Goal: Task Accomplishment & Management: Complete application form

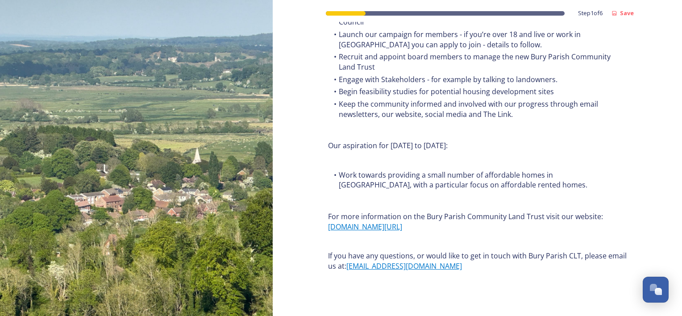
scroll to position [1072, 0]
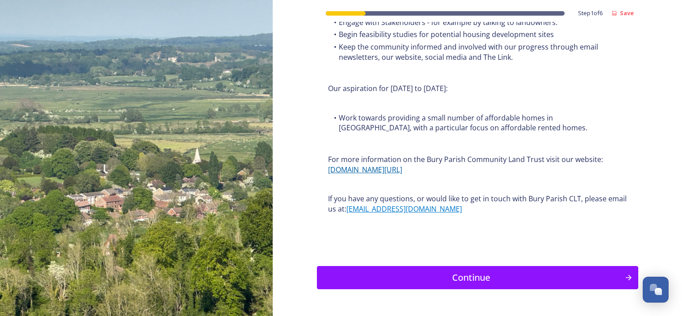
click at [371, 166] on link "[DOMAIN_NAME][URL]" at bounding box center [365, 170] width 74 height 10
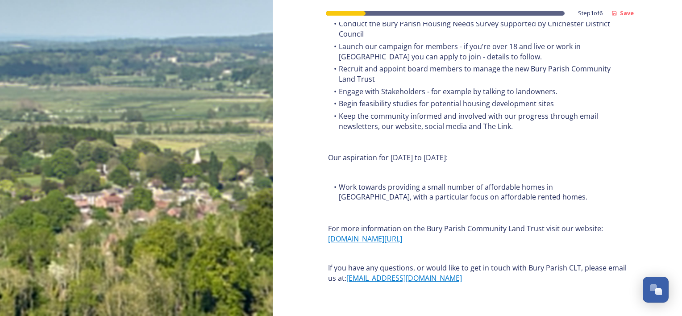
scroll to position [1096, 0]
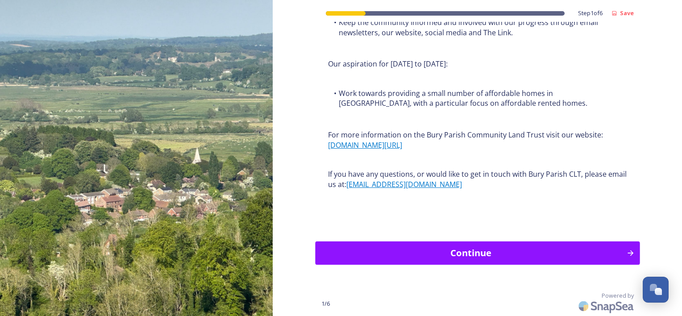
click at [447, 255] on div "Continue" at bounding box center [471, 253] width 302 height 13
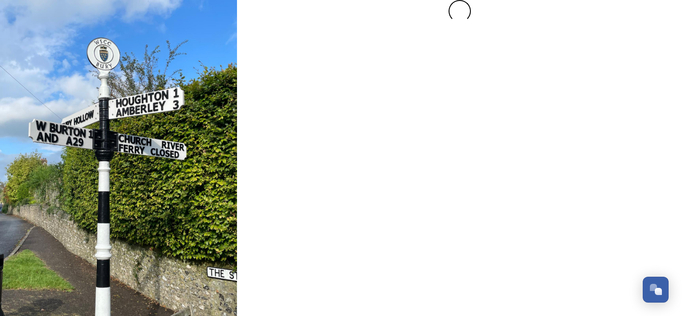
scroll to position [0, 0]
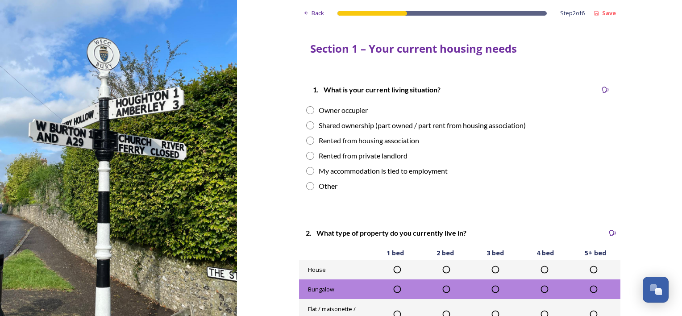
click at [307, 187] on input "radio" at bounding box center [310, 186] width 8 height 8
radio input "true"
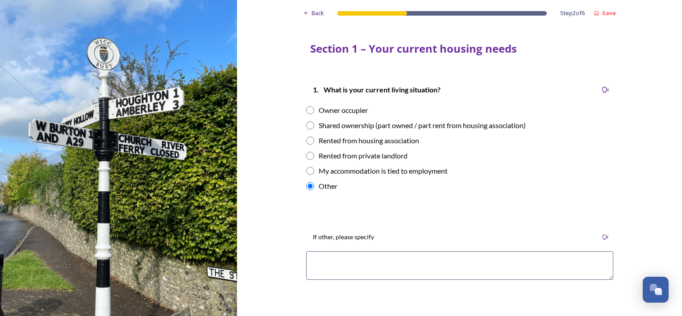
click at [326, 260] on textarea at bounding box center [459, 265] width 307 height 29
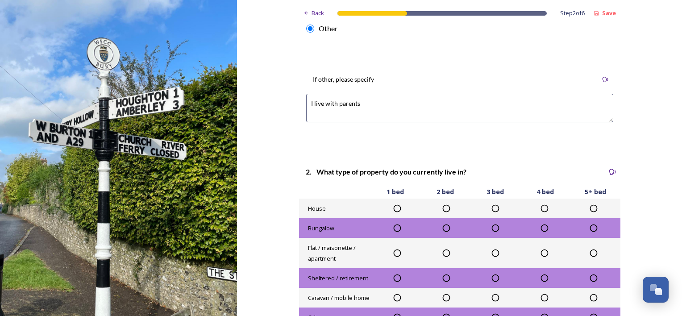
scroll to position [179, 0]
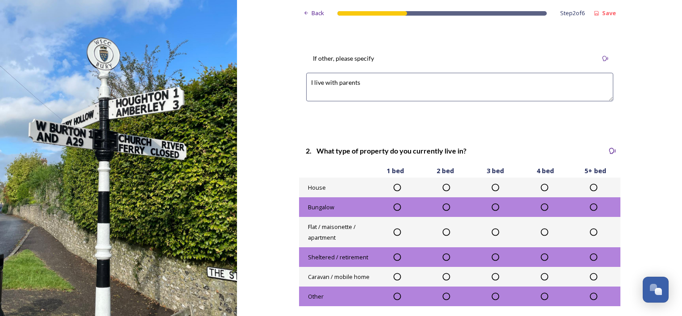
type textarea "I live with parents"
click at [442, 187] on icon at bounding box center [446, 187] width 9 height 9
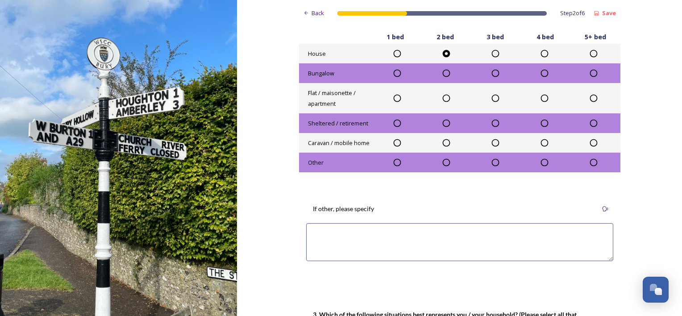
scroll to position [402, 0]
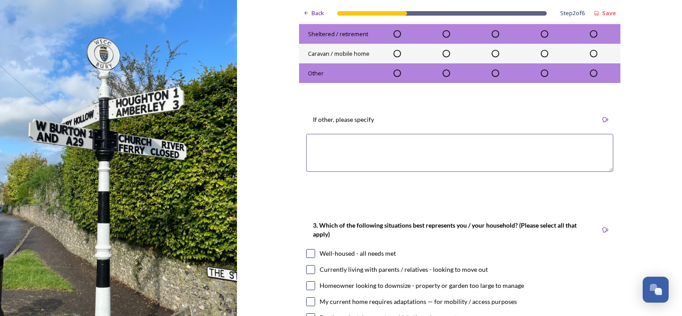
click at [311, 270] on input "checkbox" at bounding box center [310, 269] width 9 height 9
checkbox input "true"
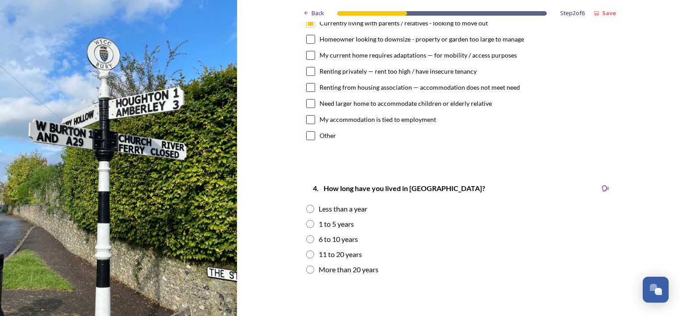
scroll to position [670, 0]
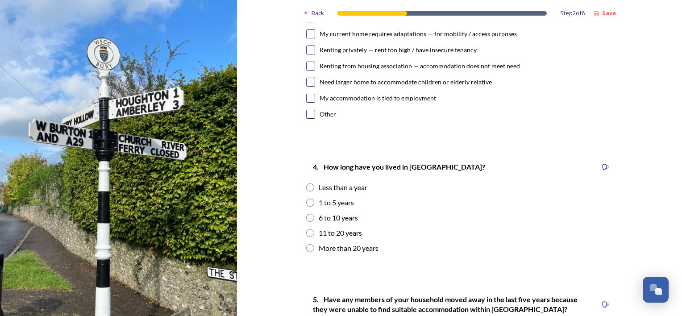
click at [307, 248] on input "radio" at bounding box center [310, 248] width 8 height 8
radio input "true"
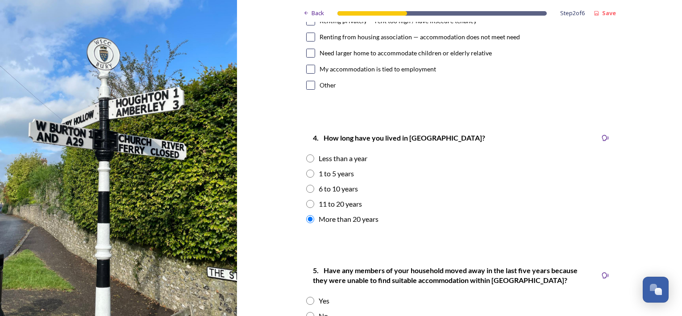
scroll to position [715, 0]
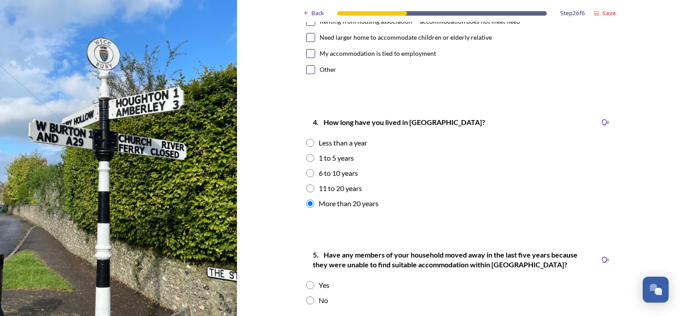
click at [306, 285] on input "radio" at bounding box center [310, 285] width 8 height 8
radio input "true"
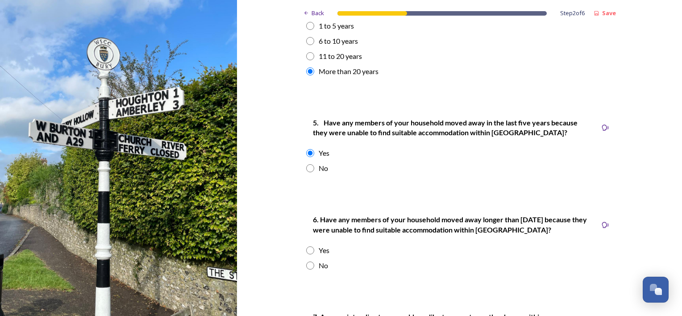
scroll to position [849, 0]
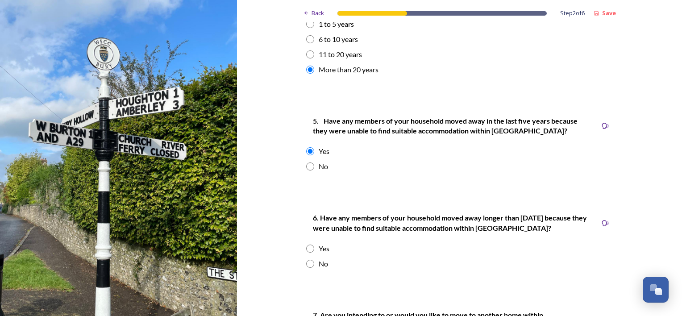
click at [306, 250] on input "radio" at bounding box center [310, 249] width 8 height 8
radio input "true"
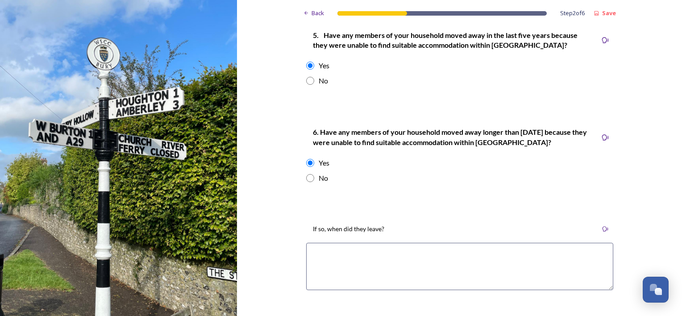
scroll to position [938, 0]
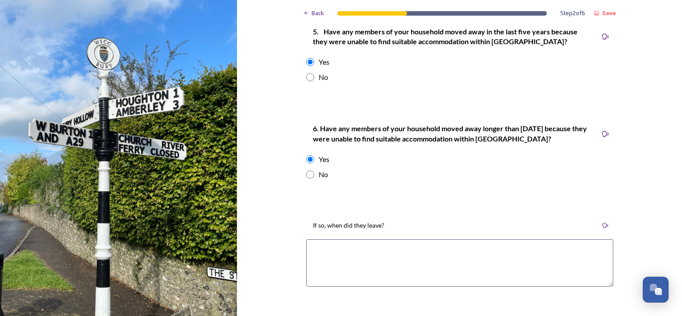
click at [320, 279] on textarea at bounding box center [459, 262] width 307 height 47
type textarea "m"
click at [354, 250] on textarea "Midhurst/portsmouth" at bounding box center [459, 262] width 307 height 47
click at [338, 248] on textarea "Midhurst/portsmouth" at bounding box center [459, 262] width 307 height 47
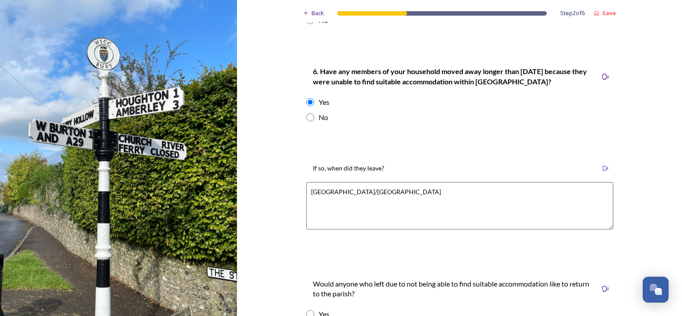
scroll to position [1072, 0]
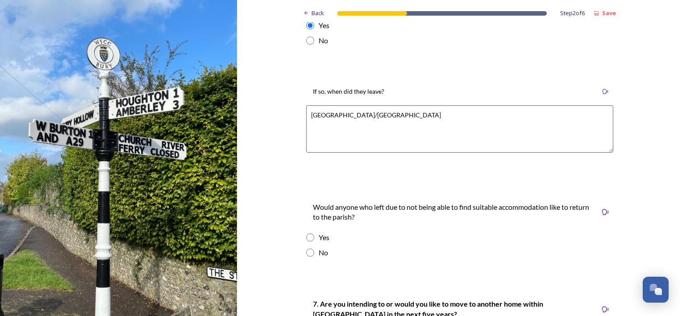
type textarea "Midhurst/Portsmouth"
click at [307, 240] on input "radio" at bounding box center [310, 238] width 8 height 8
radio input "true"
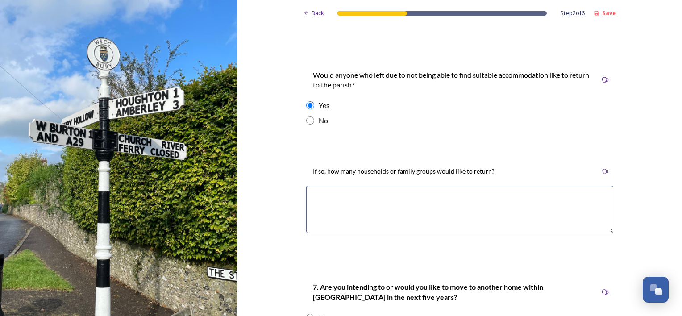
scroll to position [1206, 0]
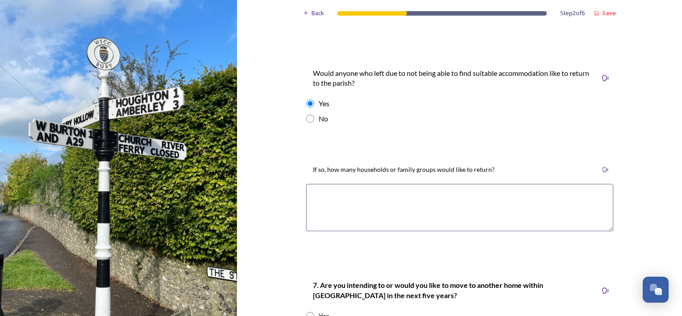
click at [312, 202] on textarea at bounding box center [459, 207] width 307 height 47
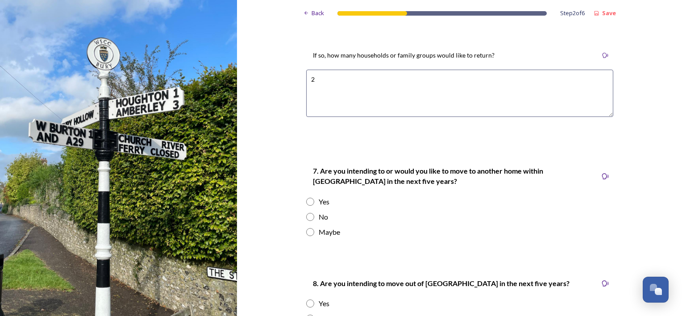
scroll to position [1340, 0]
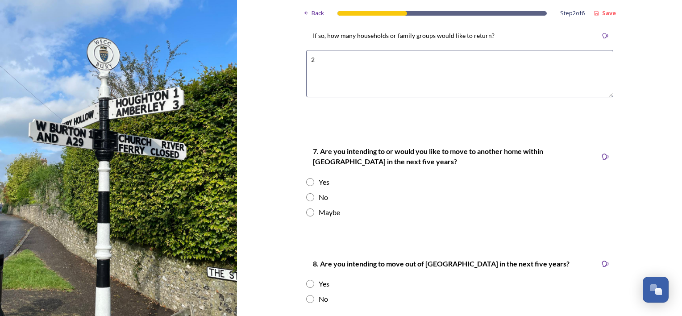
type textarea "2"
click at [308, 213] on input "radio" at bounding box center [310, 213] width 8 height 8
radio input "true"
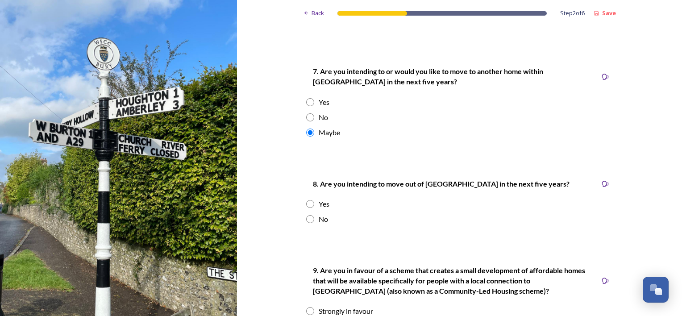
scroll to position [1429, 0]
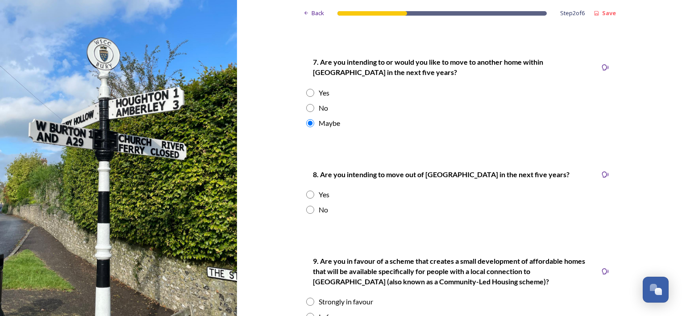
click at [306, 211] on input "radio" at bounding box center [310, 210] width 8 height 8
radio input "true"
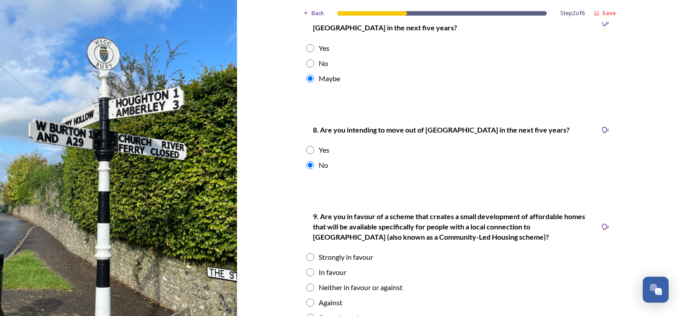
scroll to position [1563, 0]
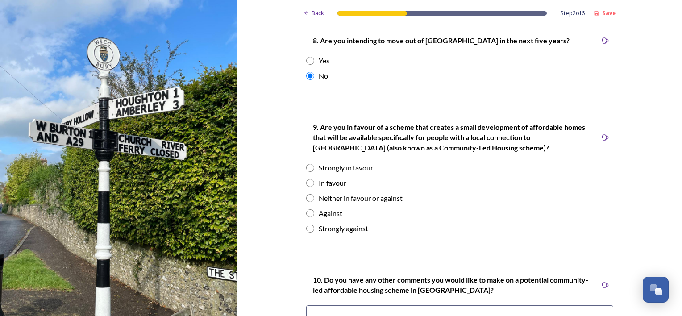
click at [309, 200] on input "radio" at bounding box center [310, 198] width 8 height 8
radio input "true"
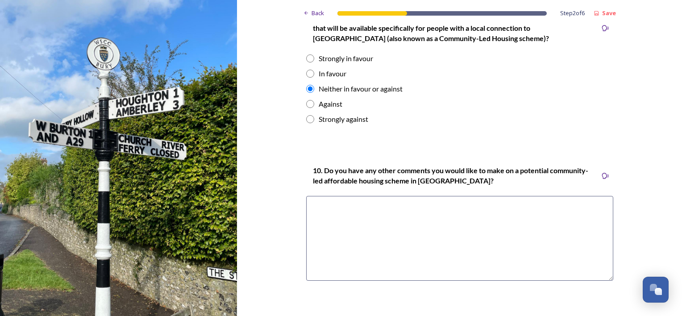
scroll to position [1652, 0]
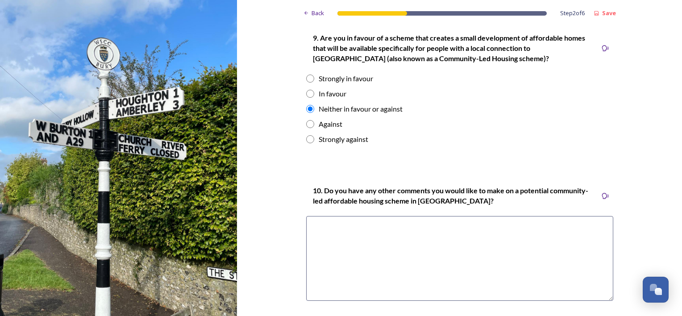
click at [315, 230] on textarea at bounding box center [459, 258] width 307 height 85
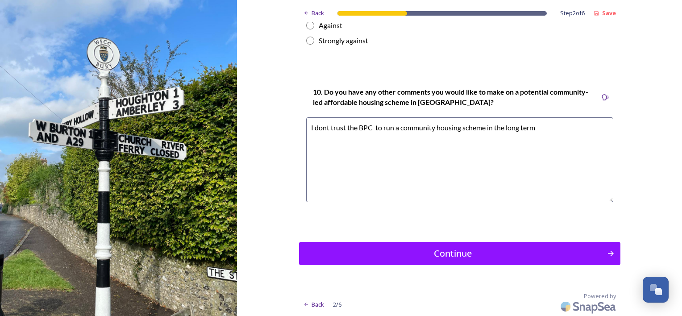
scroll to position [1752, 0]
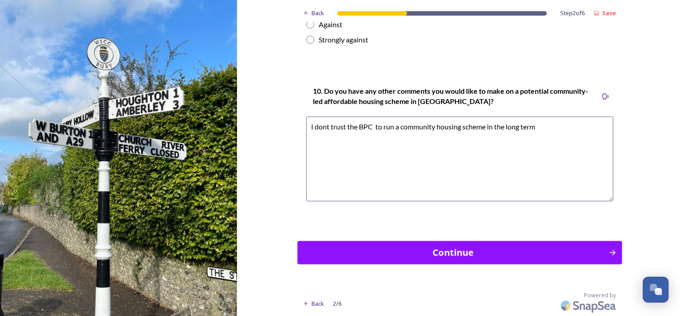
type textarea "I dont trust the BPC to run a community housing scheme in the long term"
click at [363, 251] on div "Continue" at bounding box center [453, 252] width 302 height 13
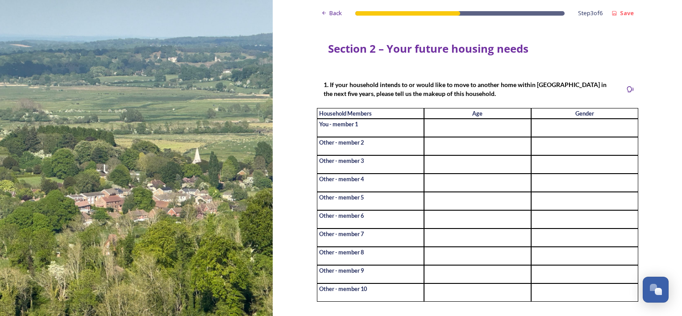
scroll to position [45, 0]
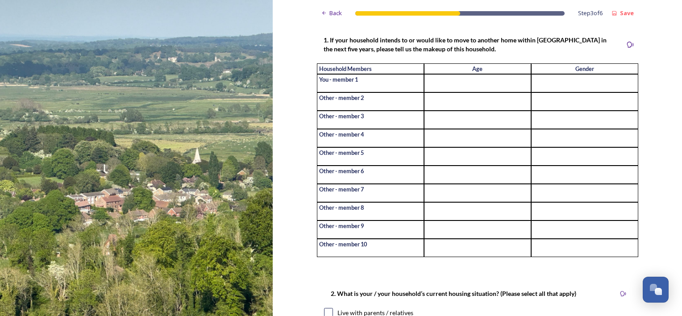
click at [464, 84] on input at bounding box center [477, 83] width 107 height 18
type input "21"
click at [592, 84] on input at bounding box center [584, 83] width 107 height 18
type input "fm"
click at [429, 105] on input at bounding box center [477, 101] width 107 height 18
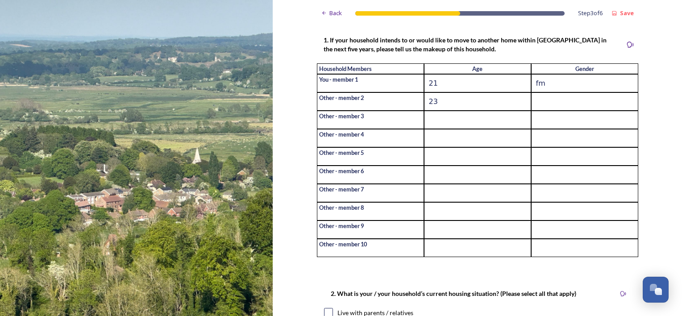
type input "23"
click at [549, 108] on input at bounding box center [584, 101] width 107 height 18
type input "m"
click at [426, 123] on input at bounding box center [477, 120] width 107 height 18
type input "3"
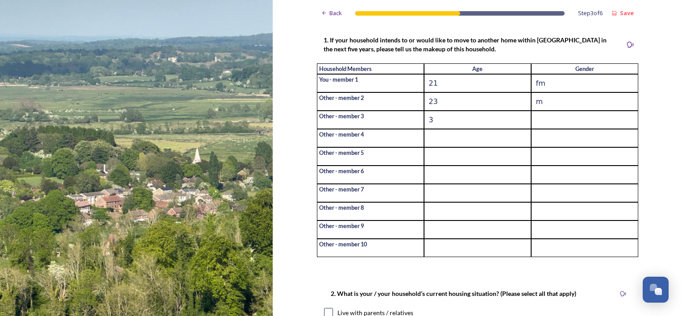
click at [538, 124] on input at bounding box center [584, 120] width 107 height 18
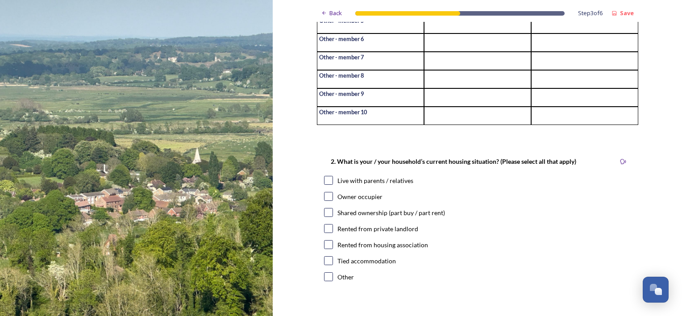
scroll to position [179, 0]
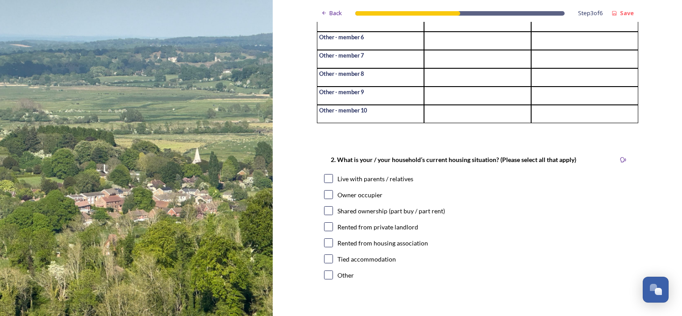
type input "fm"
click at [326, 183] on input "checkbox" at bounding box center [328, 178] width 9 height 9
checkbox input "true"
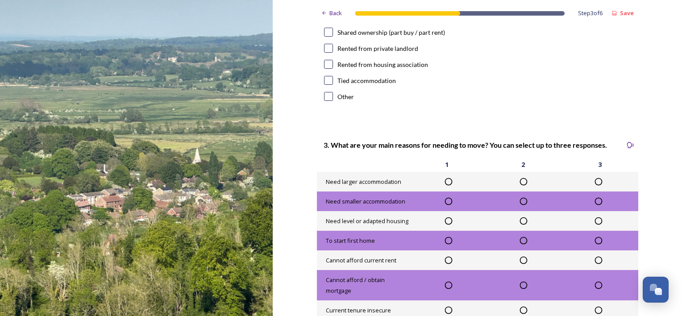
scroll to position [402, 0]
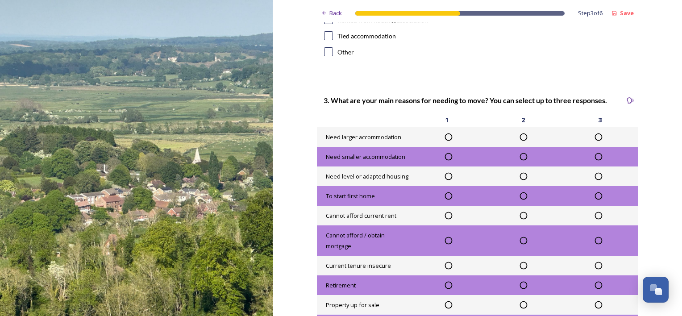
click at [444, 142] on icon at bounding box center [448, 137] width 9 height 9
click at [444, 220] on icon at bounding box center [448, 215] width 9 height 9
click at [444, 245] on icon at bounding box center [448, 240] width 9 height 9
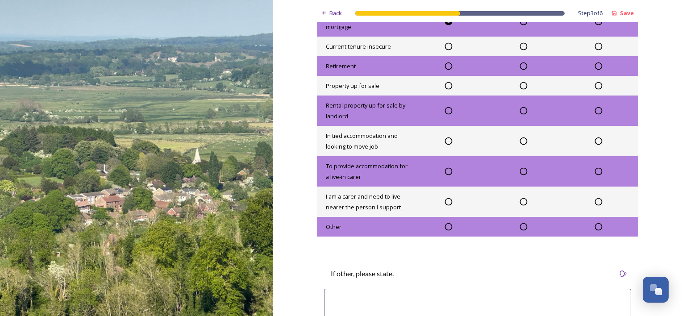
scroll to position [670, 0]
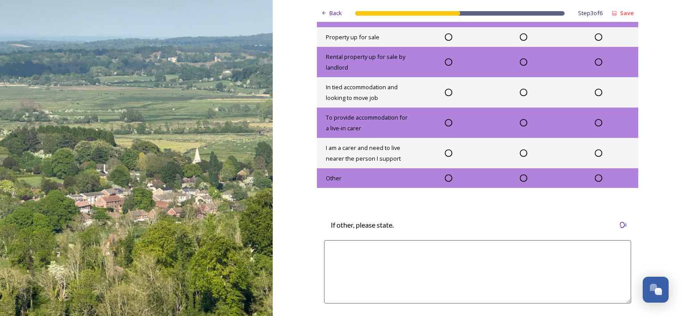
click at [447, 158] on icon at bounding box center [448, 153] width 9 height 9
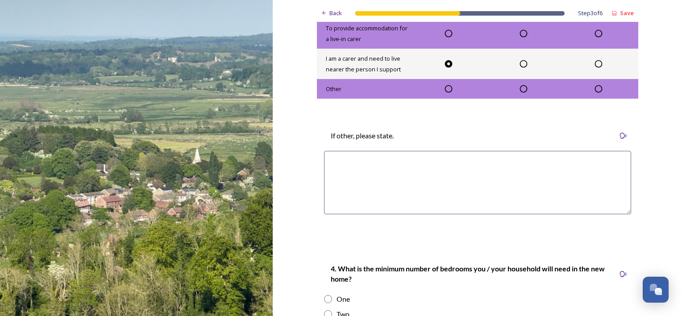
scroll to position [849, 0]
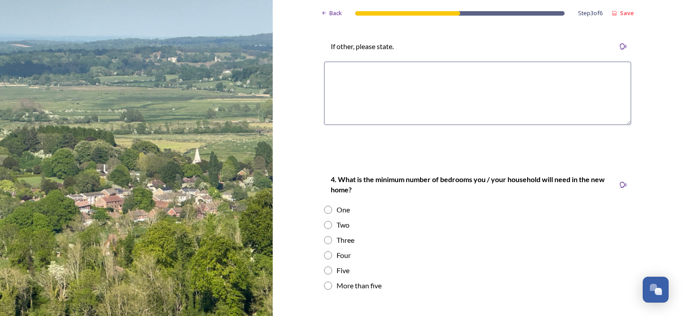
click at [324, 229] on input "radio" at bounding box center [328, 225] width 8 height 8
radio input "true"
click at [324, 244] on input "radio" at bounding box center [328, 240] width 8 height 8
radio input "true"
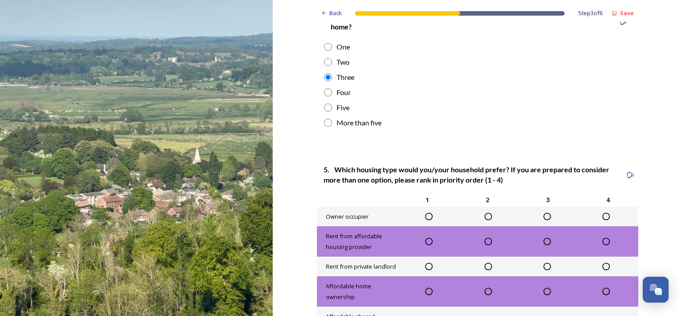
scroll to position [1027, 0]
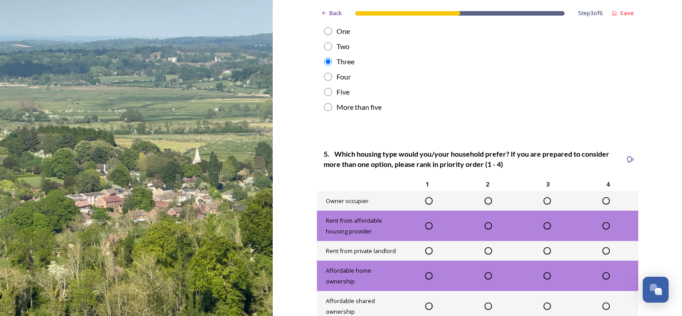
click at [604, 205] on icon at bounding box center [606, 201] width 9 height 9
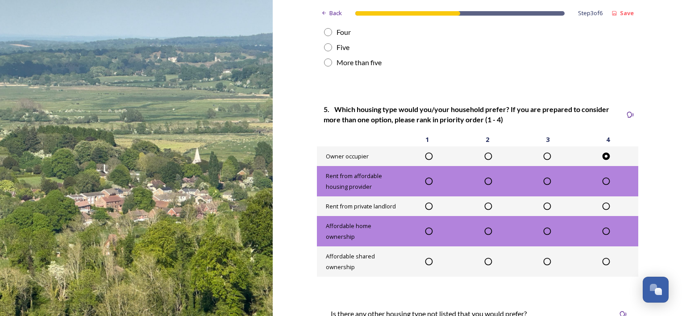
click at [603, 236] on icon at bounding box center [606, 231] width 9 height 9
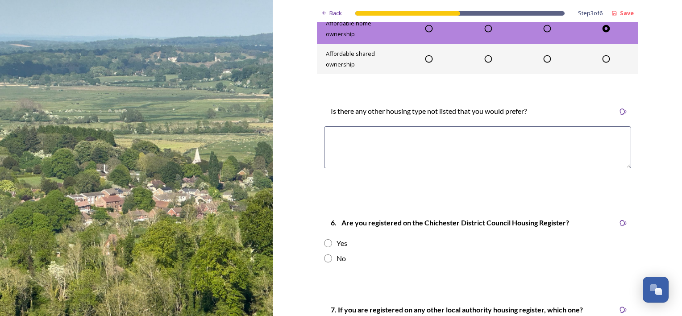
scroll to position [1295, 0]
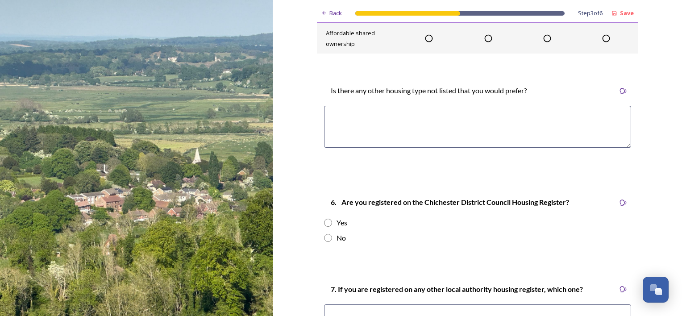
click at [324, 242] on input "radio" at bounding box center [328, 238] width 8 height 8
radio input "true"
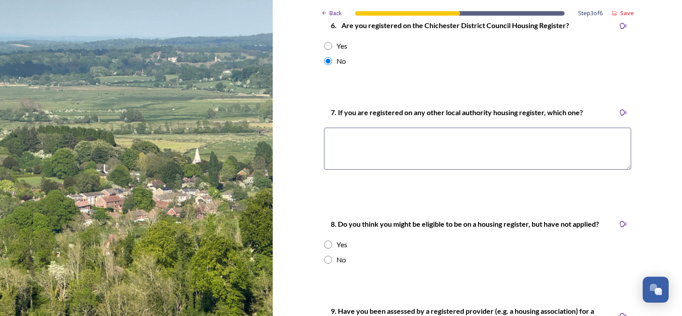
scroll to position [1474, 0]
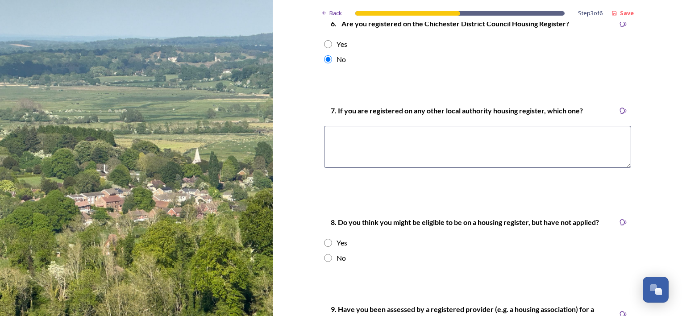
click at [324, 247] on input "radio" at bounding box center [328, 243] width 8 height 8
radio input "true"
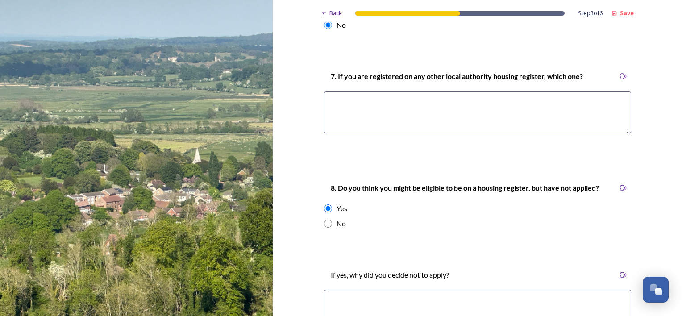
scroll to position [1563, 0]
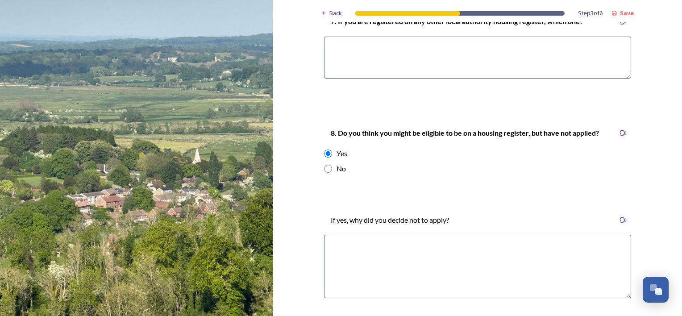
click at [346, 259] on textarea at bounding box center [477, 266] width 307 height 63
type textarea "i"
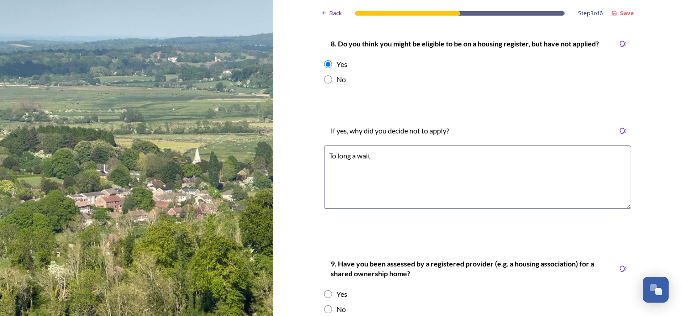
scroll to position [1742, 0]
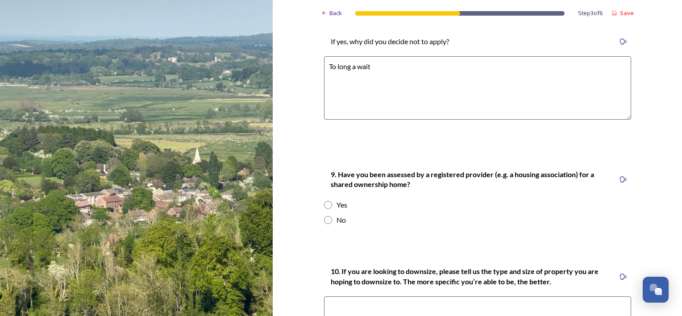
type textarea "To long a wait"
click at [324, 224] on input "radio" at bounding box center [328, 220] width 8 height 8
radio input "true"
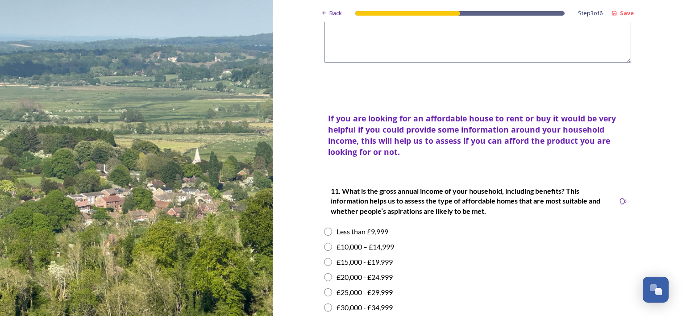
scroll to position [2054, 0]
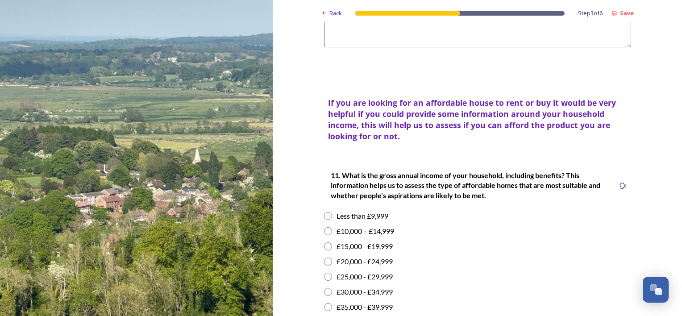
click at [324, 251] on input "radio" at bounding box center [328, 247] width 8 height 8
radio input "true"
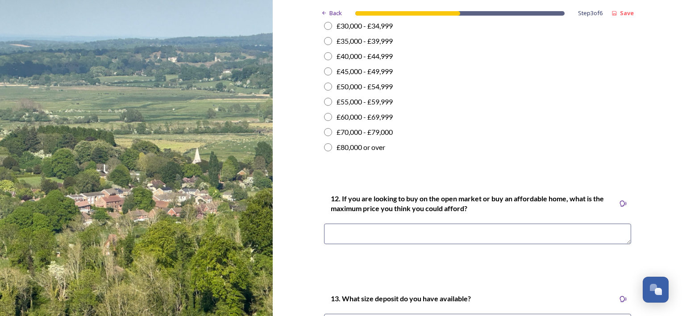
scroll to position [2367, 0]
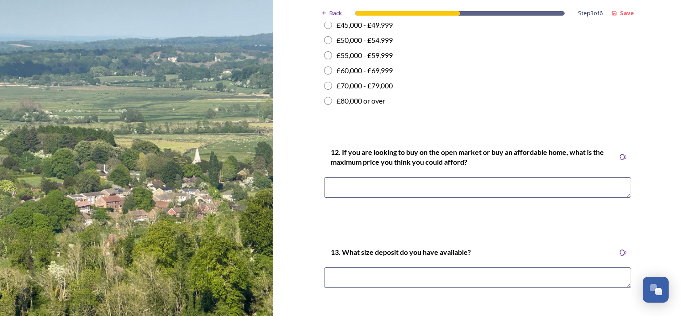
click at [347, 196] on textarea at bounding box center [477, 187] width 307 height 21
type textarea "£250 000"
click at [343, 288] on textarea at bounding box center [477, 278] width 307 height 21
type textarea "3"
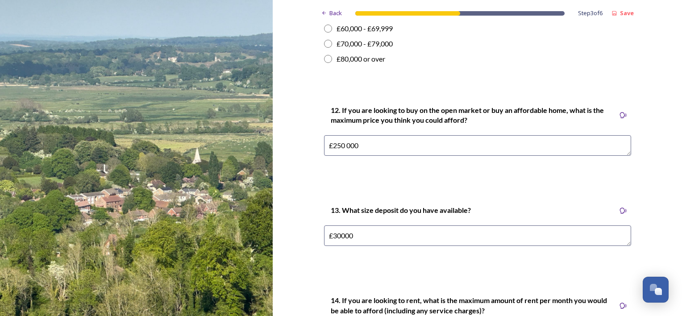
scroll to position [2456, 0]
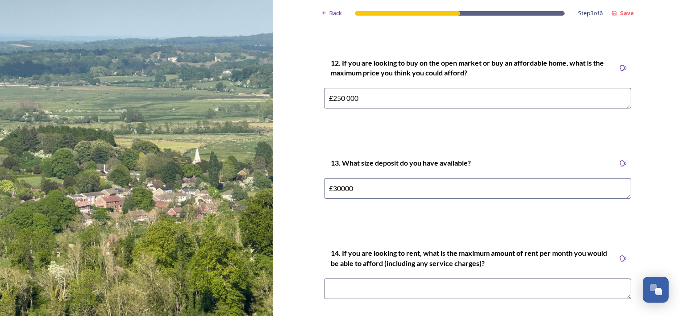
type textarea "£30000"
click at [338, 297] on textarea at bounding box center [477, 289] width 307 height 21
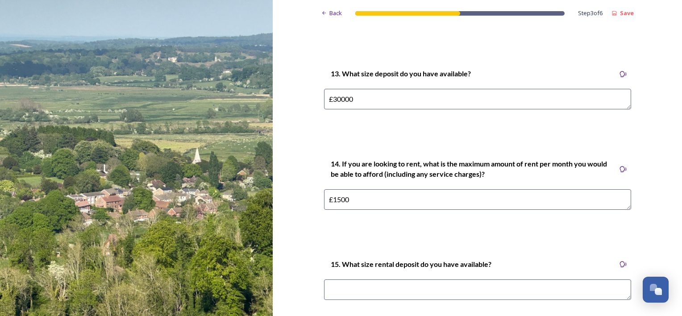
type textarea "£1500"
click at [333, 298] on textarea at bounding box center [477, 290] width 307 height 21
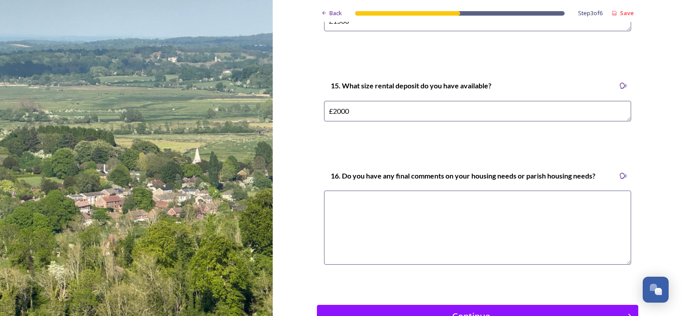
scroll to position [2680, 0]
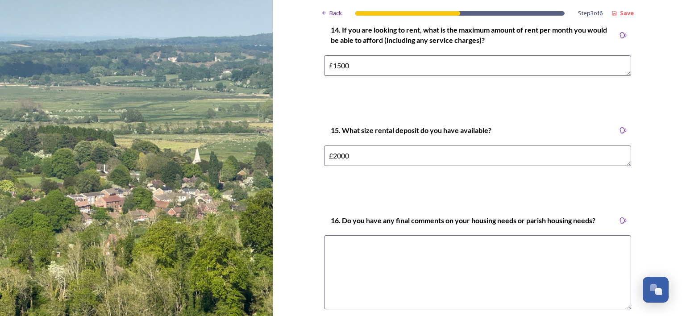
type textarea "£2000"
click at [334, 262] on textarea at bounding box center [477, 272] width 307 height 74
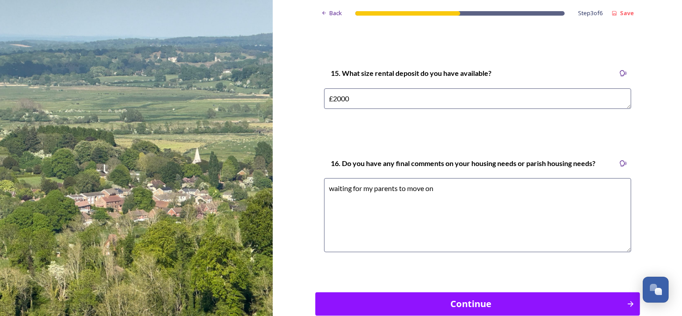
scroll to position [2794, 0]
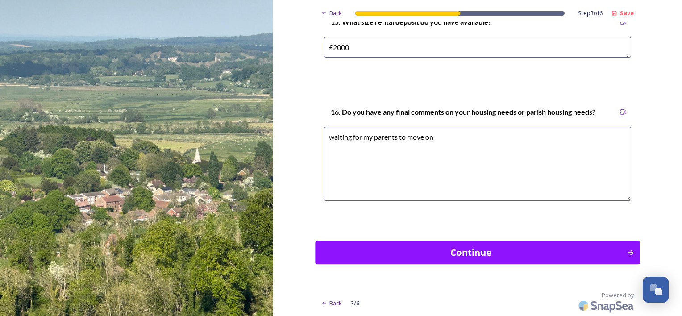
type textarea "waiting for my parents to move on"
click at [354, 253] on div "Continue" at bounding box center [471, 252] width 299 height 13
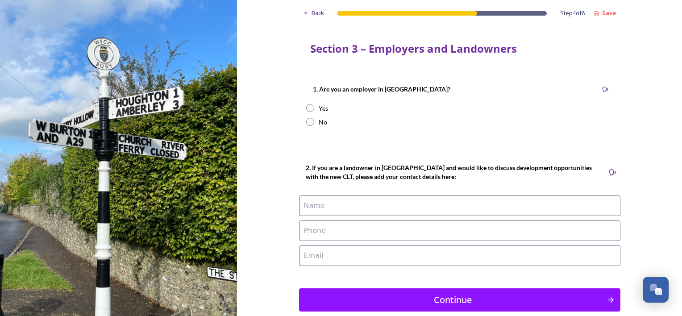
click at [306, 120] on input "radio" at bounding box center [310, 122] width 8 height 8
radio input "true"
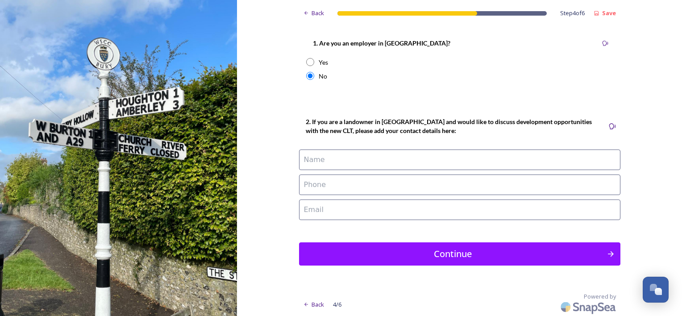
scroll to position [46, 0]
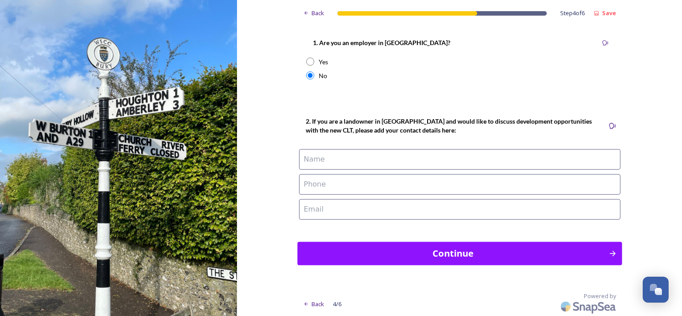
click at [411, 253] on div "Continue" at bounding box center [453, 253] width 302 height 13
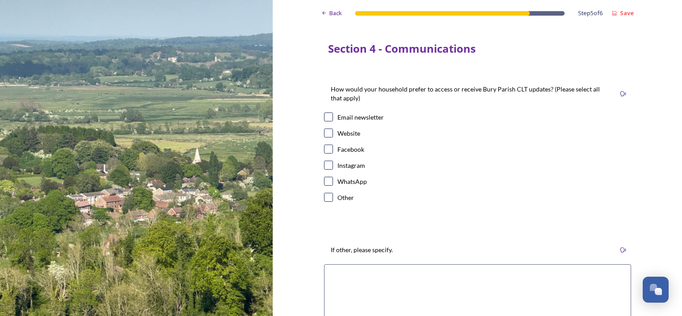
click at [324, 118] on input "checkbox" at bounding box center [328, 117] width 9 height 9
checkbox input "true"
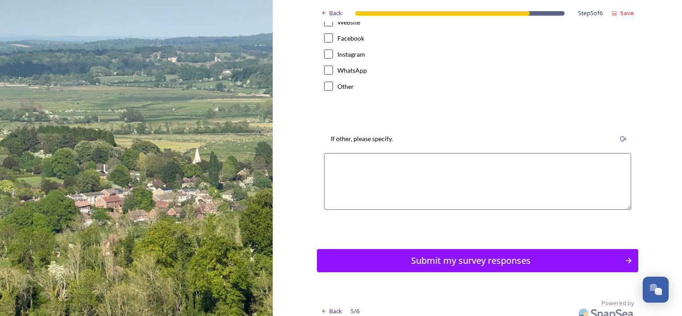
scroll to position [119, 0]
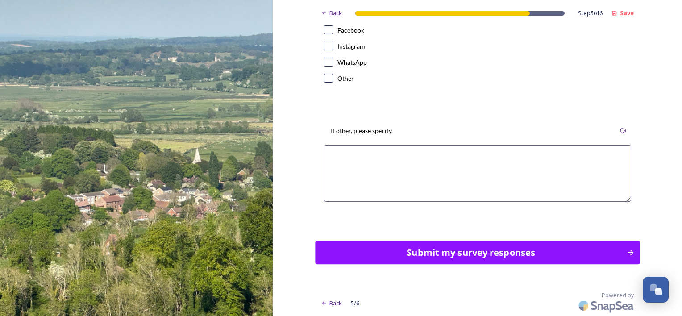
click at [357, 250] on div "Submit my survey responses" at bounding box center [471, 252] width 302 height 13
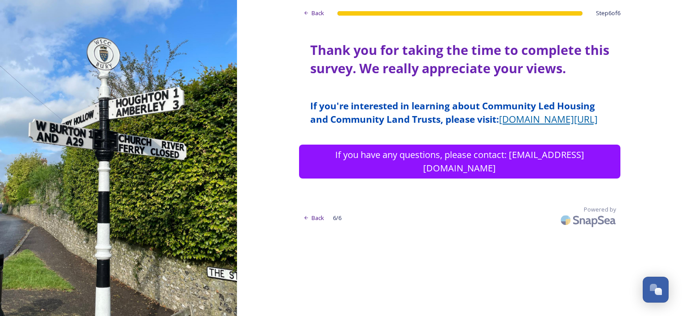
click at [499, 125] on link "www.chichester.gov.uk/communityledhousing" at bounding box center [548, 119] width 99 height 13
